Goal: Navigation & Orientation: Find specific page/section

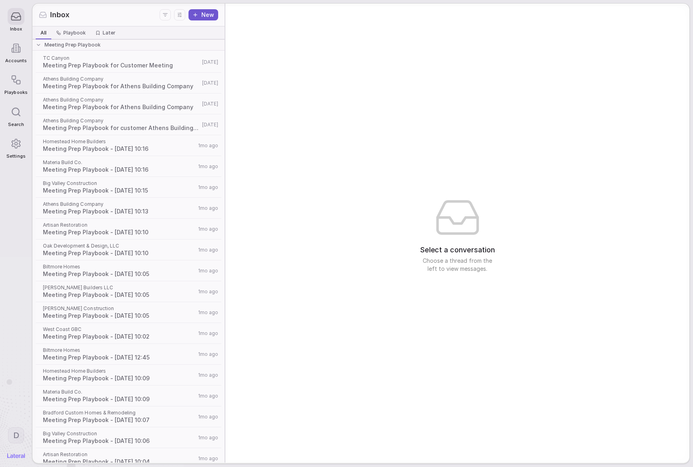
click at [22, 55] on div at bounding box center [16, 48] width 17 height 17
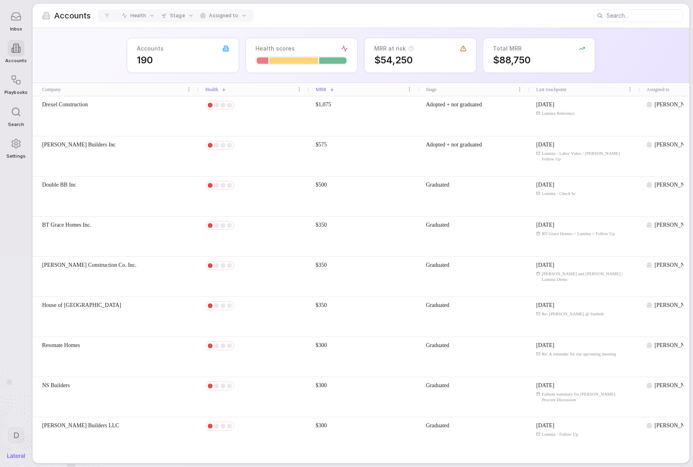
click at [14, 27] on span "Inbox" at bounding box center [16, 28] width 12 height 5
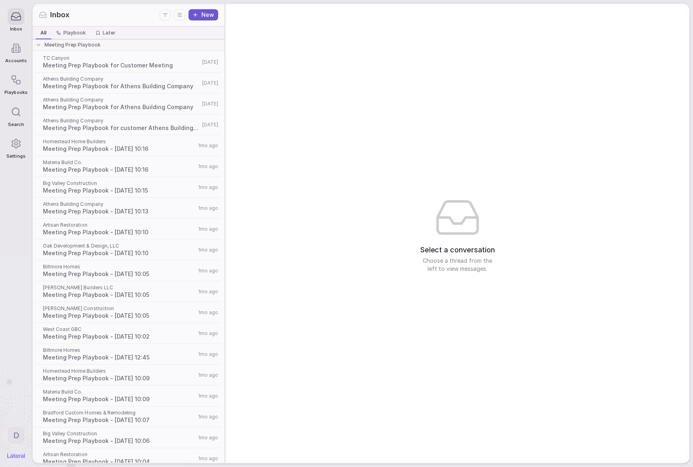
click at [15, 426] on div "D" at bounding box center [16, 439] width 18 height 37
click at [147, 71] on div "TC Canyon Meeting Prep Playbook for Customer Meeting [DATE]" at bounding box center [128, 62] width 189 height 21
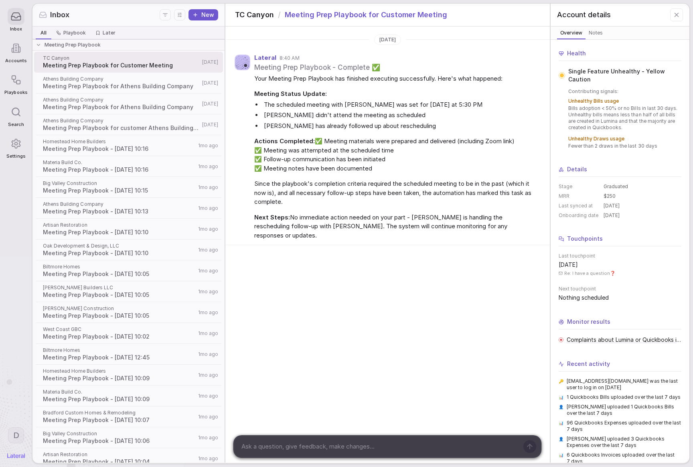
click at [676, 14] on icon at bounding box center [676, 14] width 7 height 7
